Goal: Communication & Community: Answer question/provide support

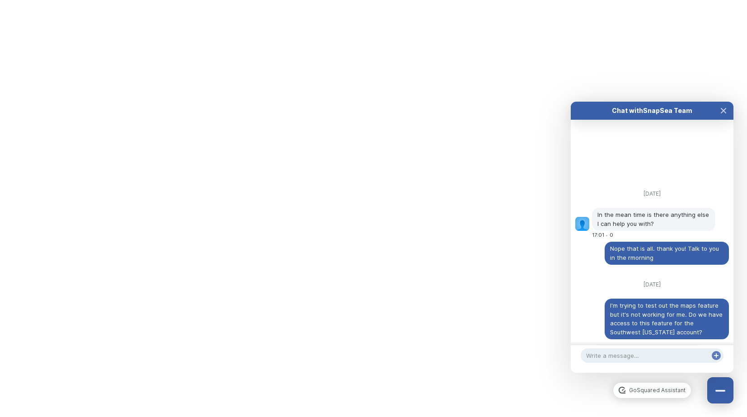
scroll to position [3986, 0]
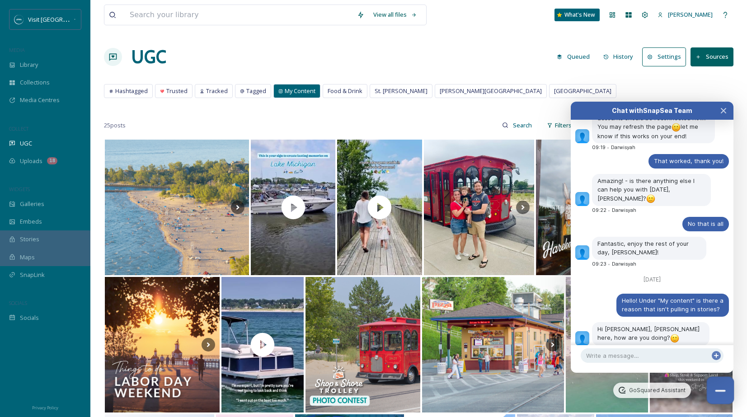
click at [723, 394] on button "Close Chat" at bounding box center [721, 391] width 28 height 28
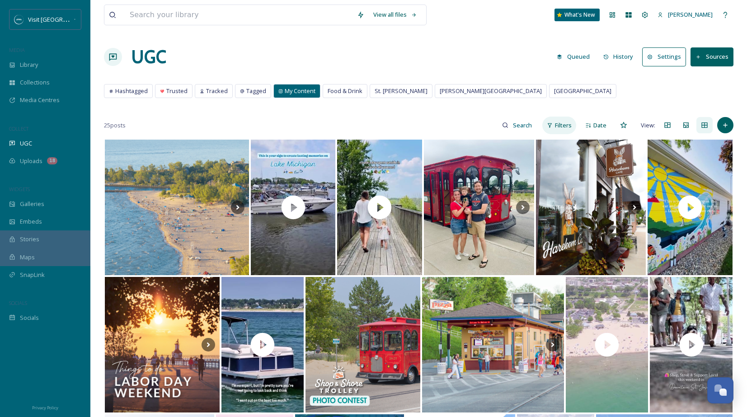
click at [563, 125] on span "Filters" at bounding box center [563, 125] width 17 height 9
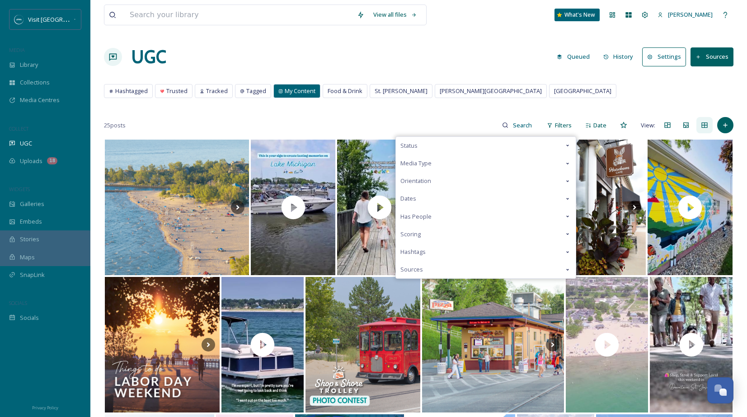
click at [480, 163] on div "Media Type" at bounding box center [486, 164] width 180 height 18
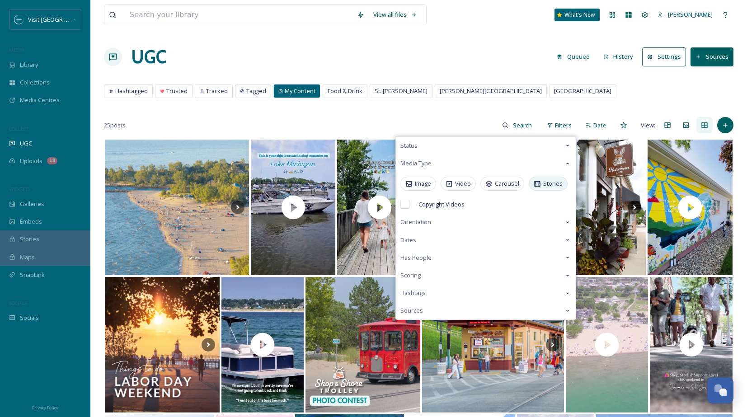
click at [543, 186] on span "Stories" at bounding box center [552, 183] width 19 height 9
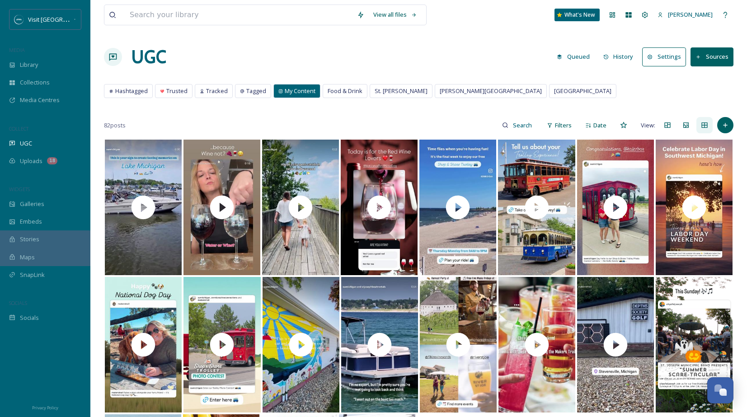
click at [539, 94] on div "Hashtagged Trusted Tracked Tagged My Content Food & Drink St. Joseph Benton Har…" at bounding box center [418, 93] width 629 height 19
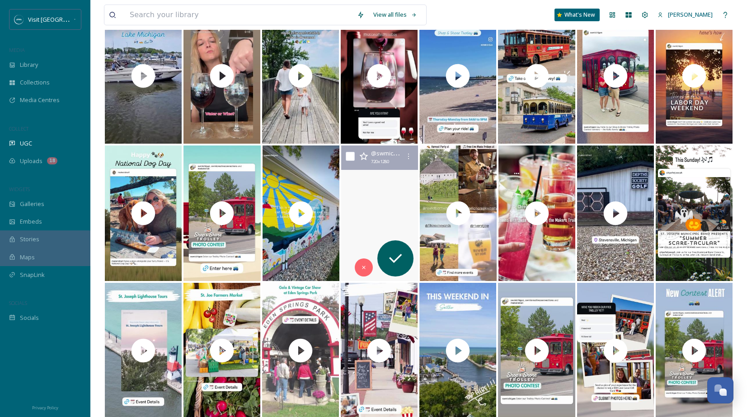
scroll to position [131, 0]
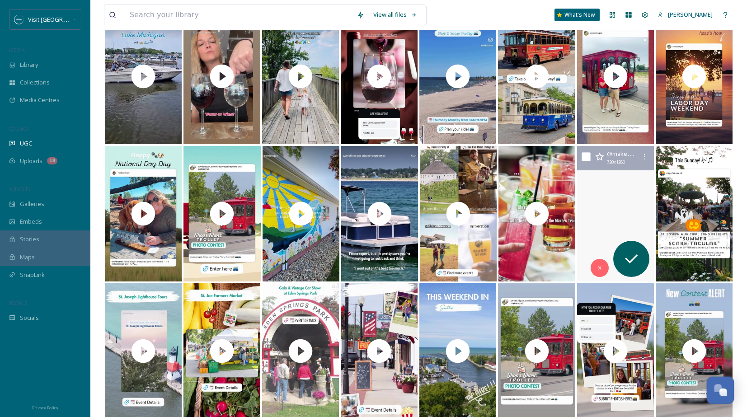
click at [721, 389] on div "Open Chat" at bounding box center [723, 393] width 8 height 8
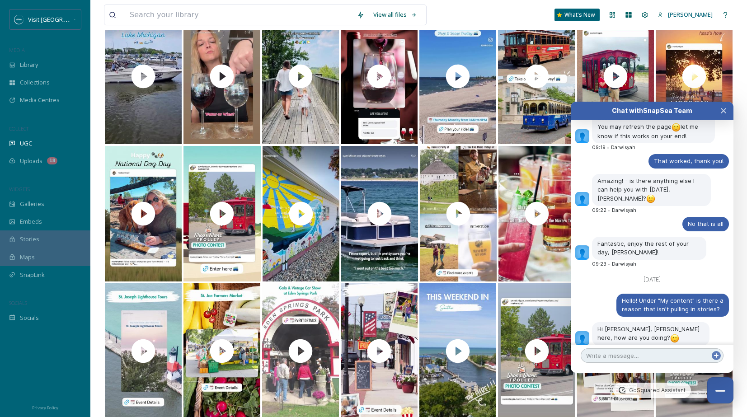
click at [658, 353] on textarea at bounding box center [652, 355] width 143 height 14
type textarea "Thank you! Is this only pulling in Instagram?"
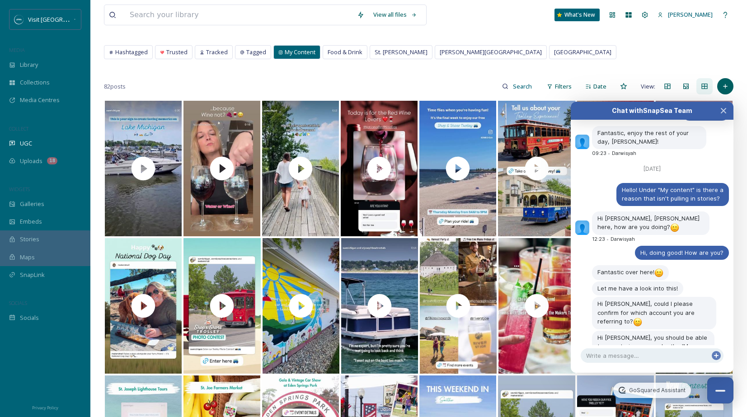
scroll to position [0, 0]
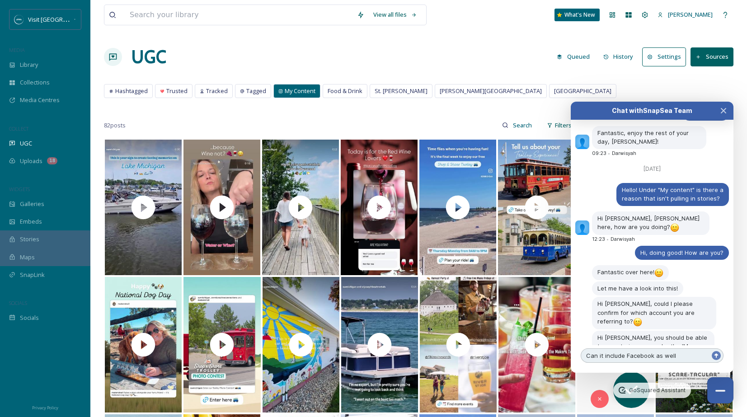
type textarea "Can it include Facebook as well?"
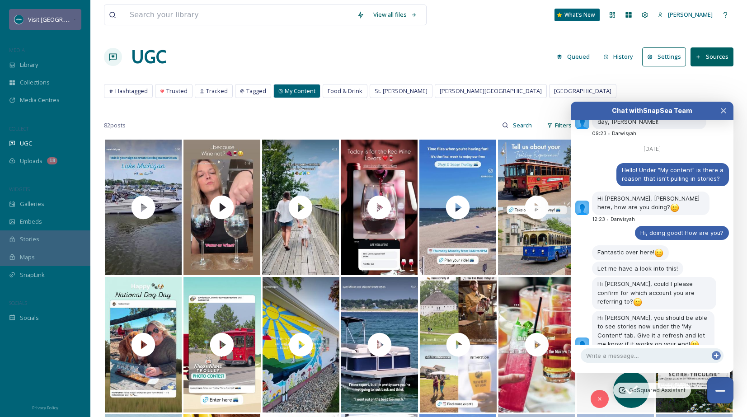
click at [65, 21] on span "Visit [GEOGRAPHIC_DATA][US_STATE]" at bounding box center [78, 19] width 101 height 9
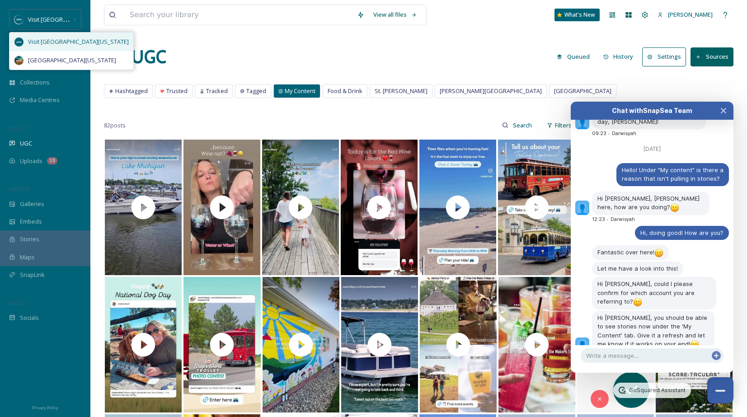
click at [60, 37] on span "Visit [GEOGRAPHIC_DATA][US_STATE]" at bounding box center [78, 41] width 101 height 9
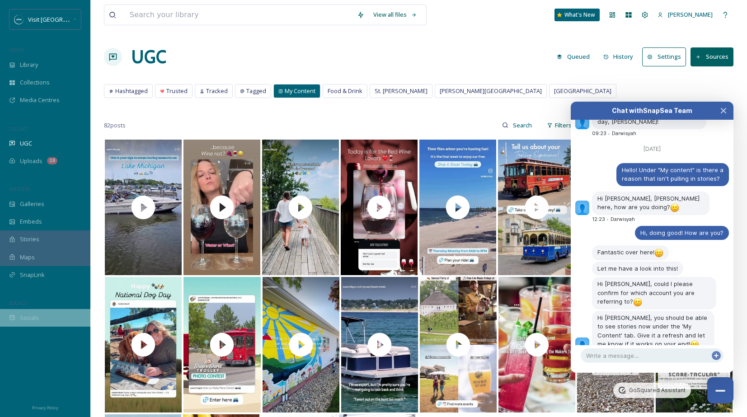
click at [31, 324] on div "Socials" at bounding box center [45, 318] width 90 height 18
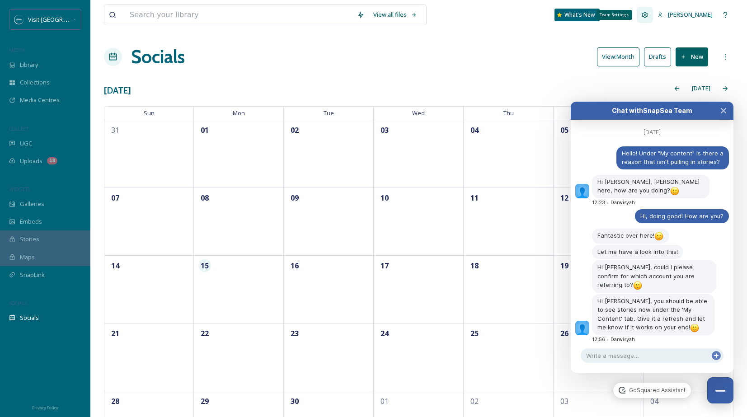
click at [648, 16] on icon at bounding box center [645, 15] width 6 height 6
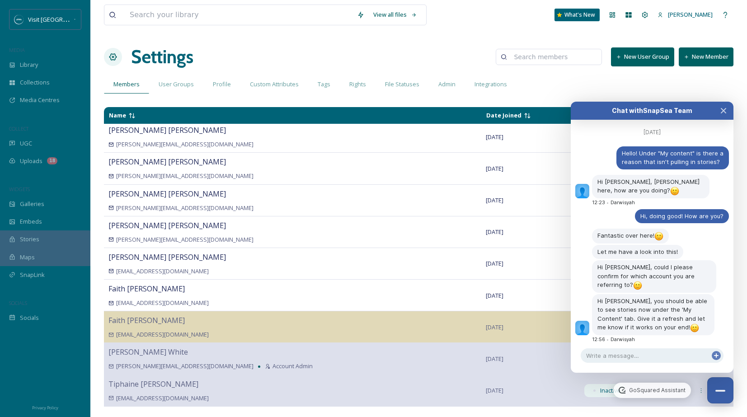
scroll to position [4116, 0]
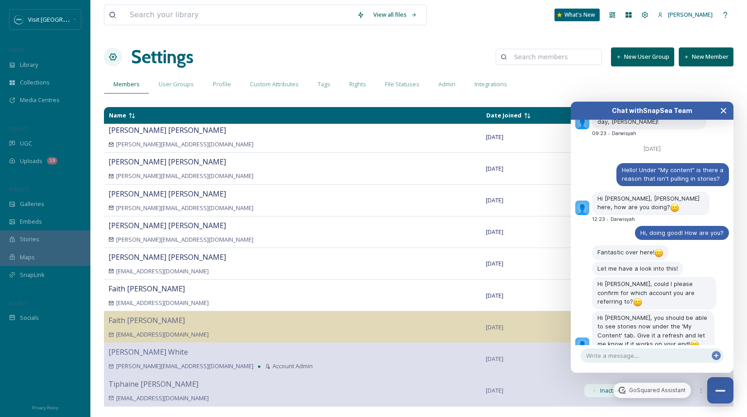
click at [723, 111] on icon "Close Chat" at bounding box center [723, 110] width 5 height 5
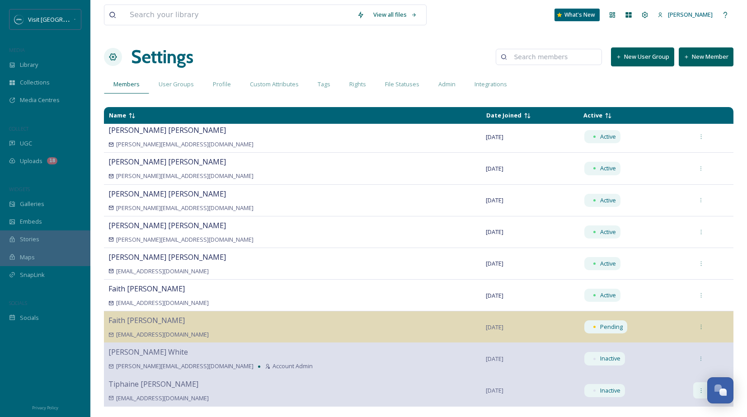
click at [693, 385] on div at bounding box center [701, 390] width 16 height 16
click at [491, 90] on div "Integrations" at bounding box center [491, 84] width 52 height 19
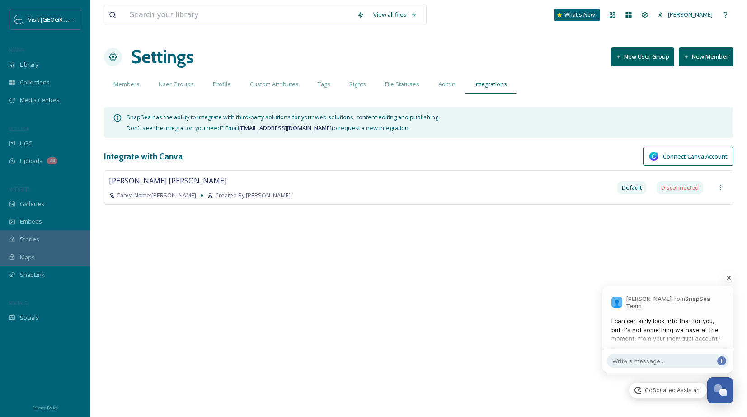
scroll to position [4159, 0]
click at [664, 361] on textarea at bounding box center [668, 361] width 122 height 14
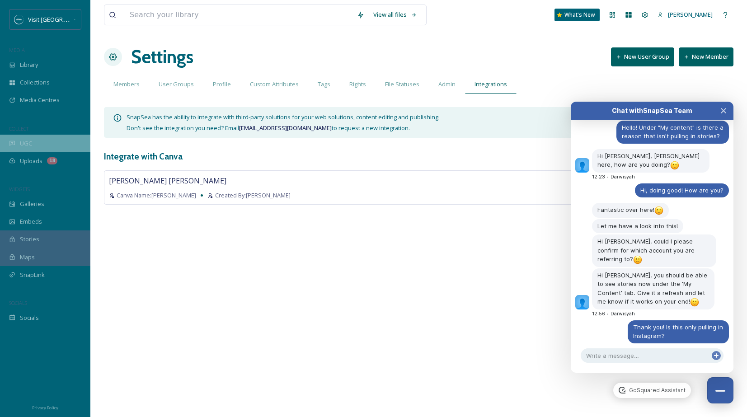
click at [23, 141] on span "UGC" at bounding box center [26, 143] width 12 height 9
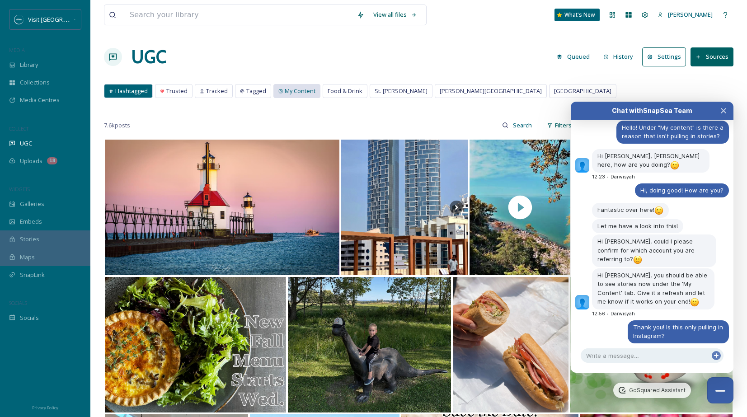
click at [300, 90] on span "My Content" at bounding box center [300, 91] width 31 height 9
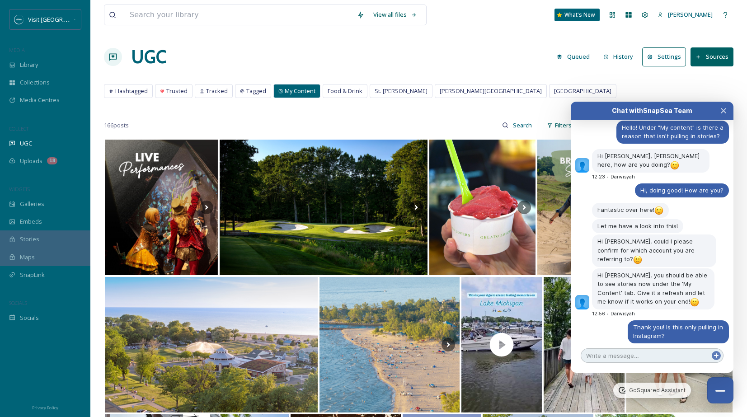
click at [631, 357] on textarea at bounding box center [652, 355] width 143 height 14
type textarea "For Visit Southwest Michigan"
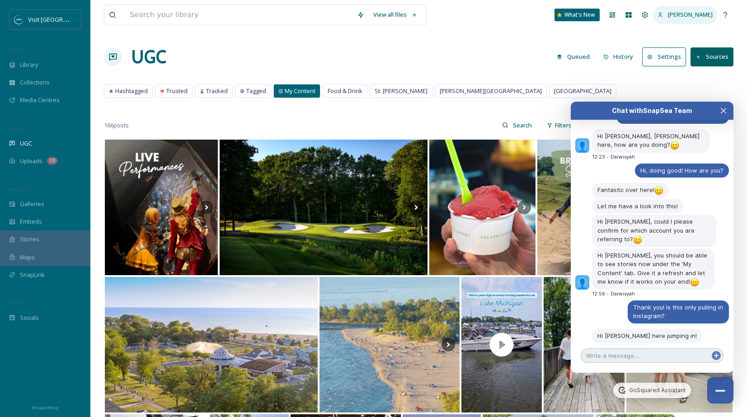
scroll to position [4195, 0]
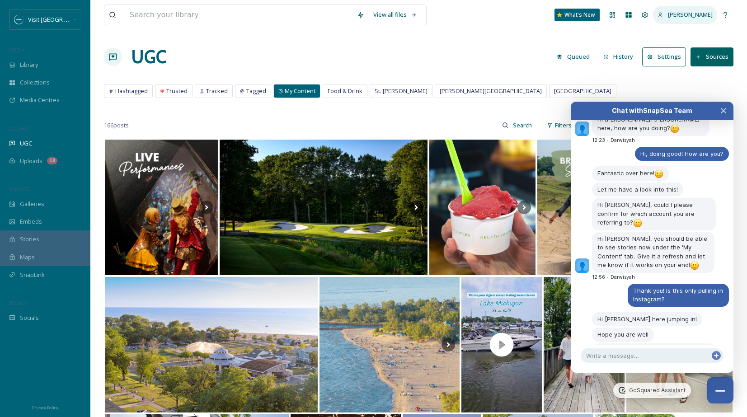
click at [679, 20] on div "[PERSON_NAME]" at bounding box center [685, 15] width 64 height 18
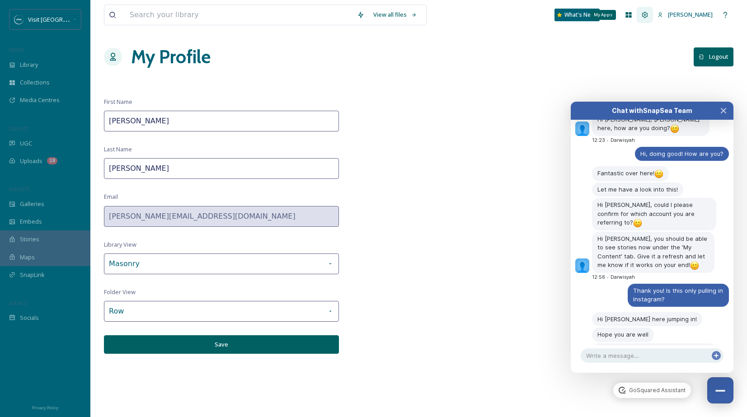
scroll to position [4179, 0]
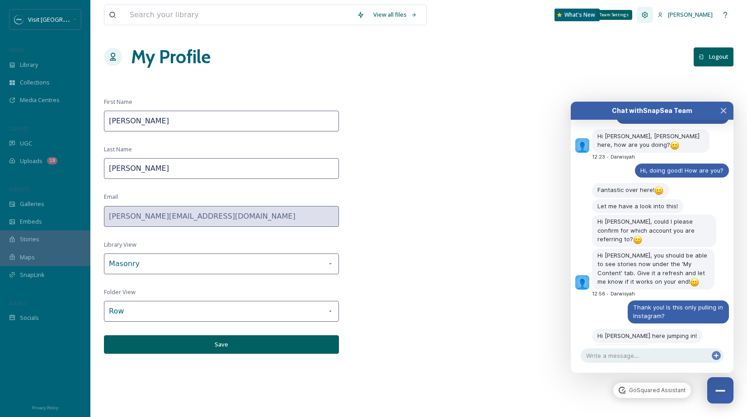
click at [648, 18] on icon at bounding box center [644, 14] width 7 height 7
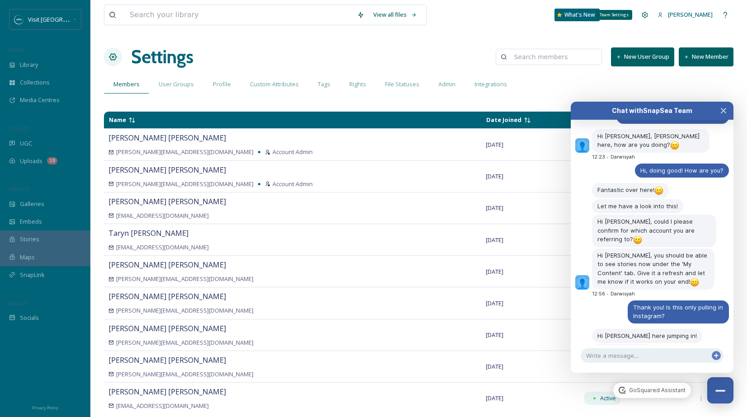
scroll to position [4195, 0]
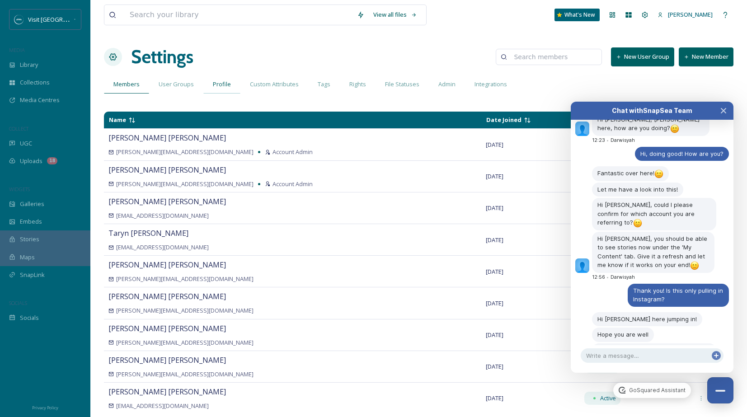
click at [219, 84] on span "Profile" at bounding box center [222, 84] width 18 height 9
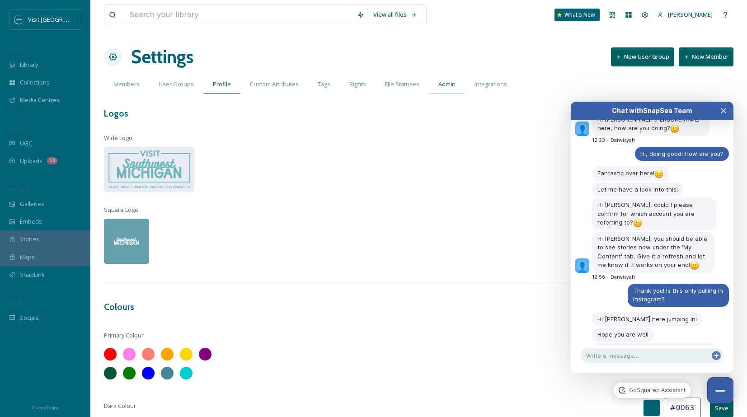
click at [447, 89] on div "Admin" at bounding box center [447, 84] width 36 height 19
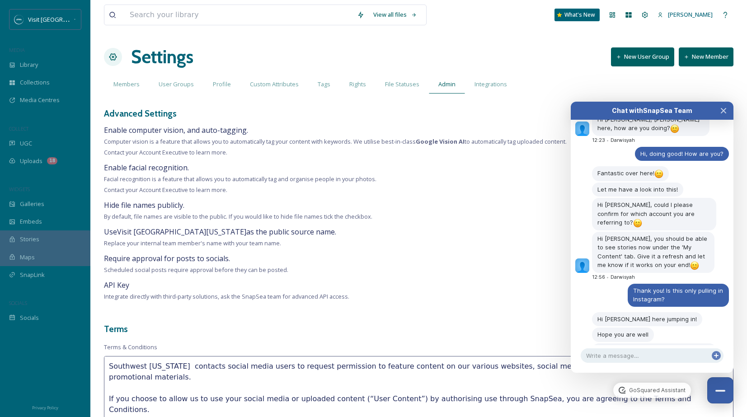
scroll to position [4179, 0]
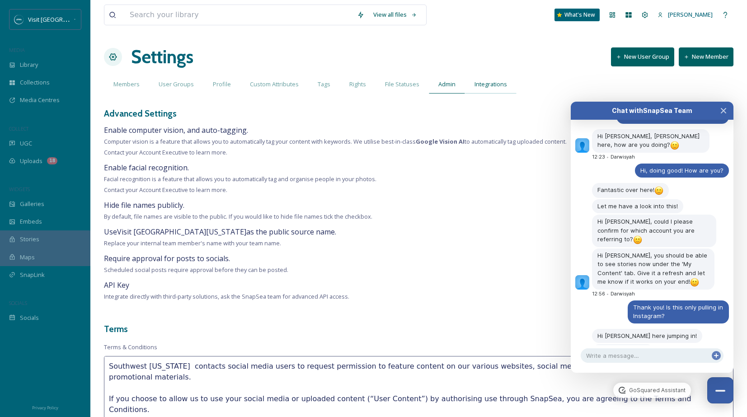
click at [487, 85] on span "Integrations" at bounding box center [490, 84] width 33 height 9
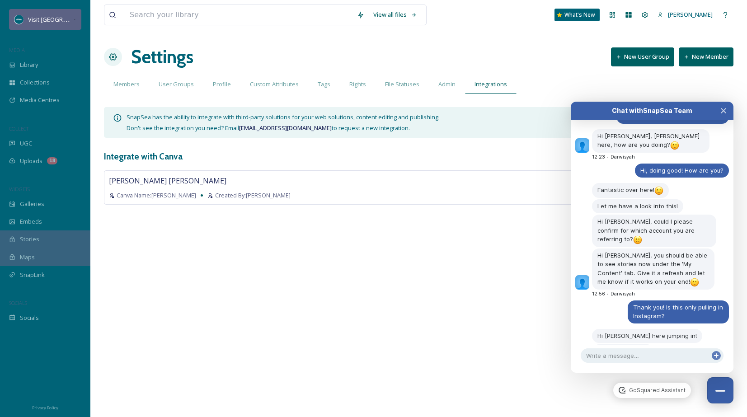
scroll to position [4195, 0]
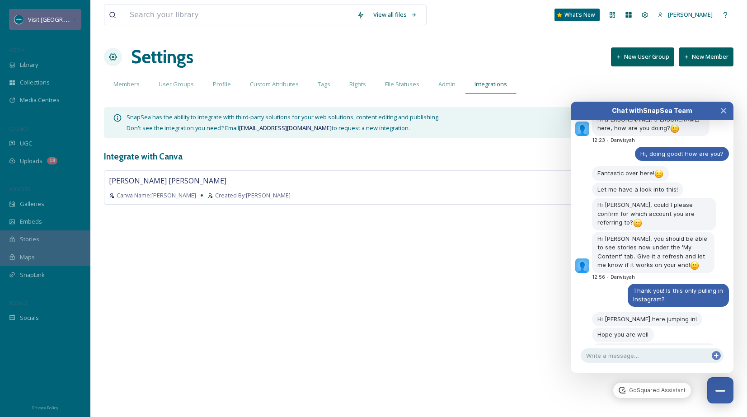
click at [68, 23] on span "Visit [GEOGRAPHIC_DATA][US_STATE]" at bounding box center [78, 19] width 101 height 9
click at [341, 276] on div "View all files What's New Erika Anthony Settings New User Group New Member Memb…" at bounding box center [418, 208] width 656 height 417
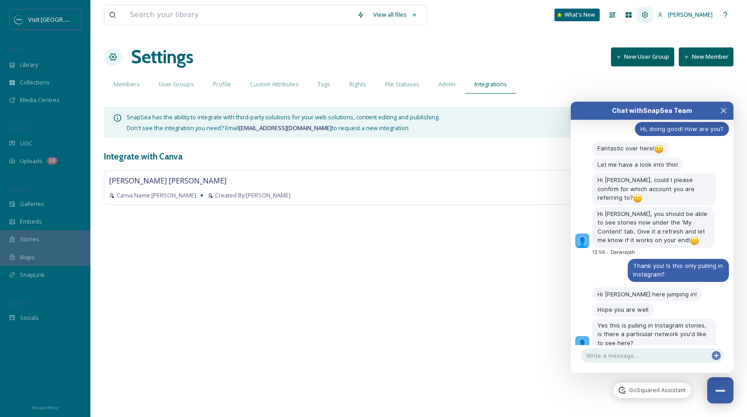
scroll to position [4219, 0]
click at [638, 357] on textarea at bounding box center [652, 355] width 143 height 14
type textarea "Thanks!"
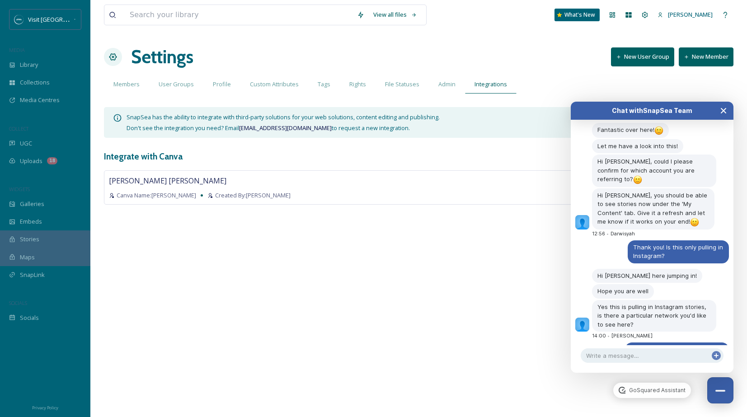
click at [720, 108] on icon "Close Chat" at bounding box center [723, 110] width 7 height 7
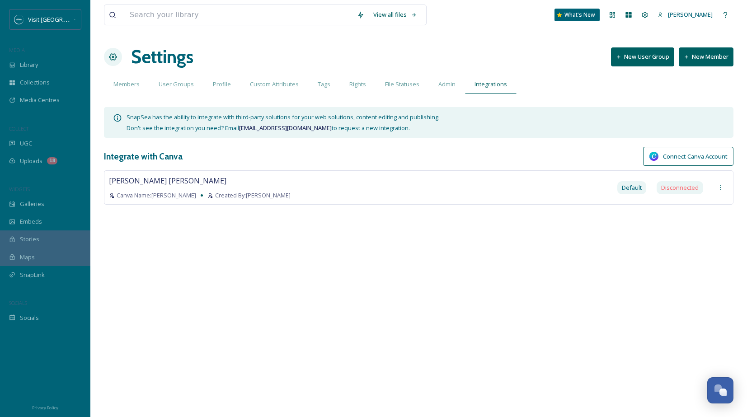
scroll to position [4264, 0]
